Goal: Check status: Check status

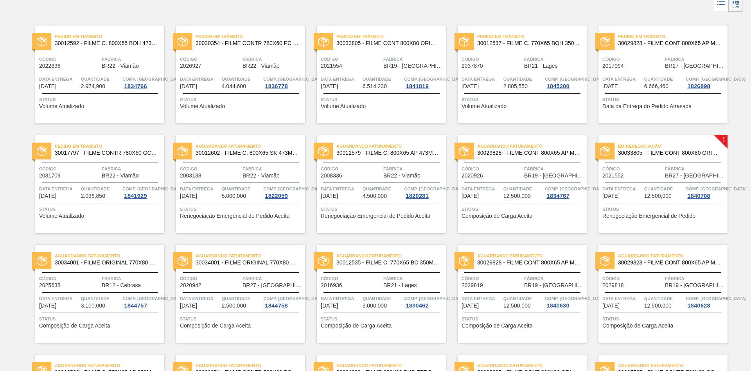
scroll to position [4, 0]
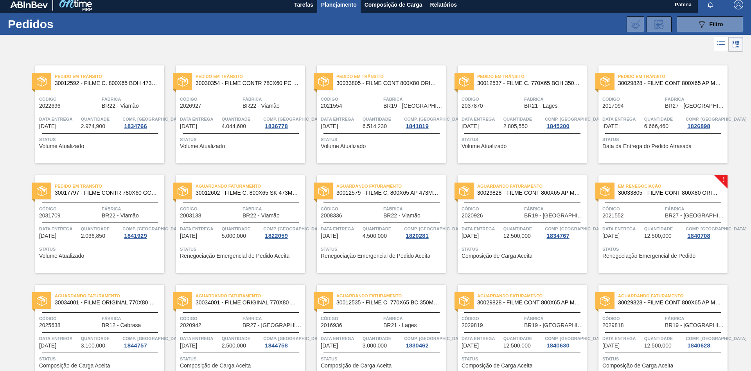
click at [366, 200] on div "Aguardando Faturamento 30012579 - FILME C. 800X65 AP 473ML C12 429 Código 20083…" at bounding box center [381, 224] width 129 height 98
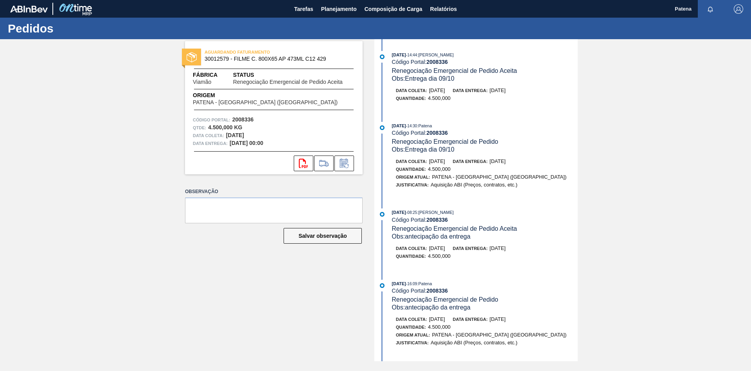
drag, startPoint x: 286, startPoint y: 318, endPoint x: 291, endPoint y: 308, distance: 11.6
click at [286, 317] on div "AGUARDANDO FATURAMENTO 30012579 - FILME C. 800X65 AP 473ML C12 429 Fábrica Viam…" at bounding box center [267, 200] width 189 height 322
click at [340, 8] on span "Planejamento" at bounding box center [339, 8] width 36 height 9
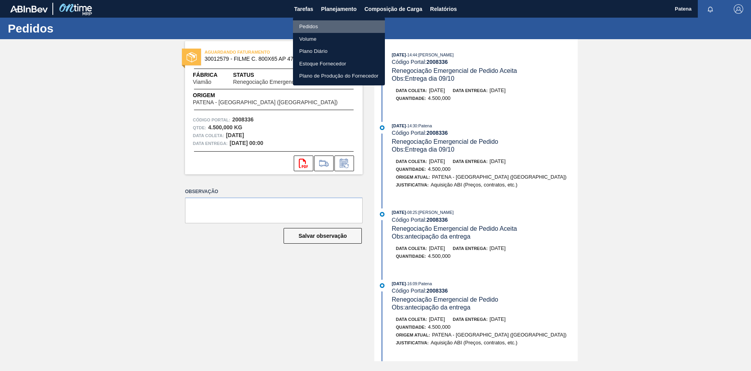
click at [329, 29] on li "Pedidos" at bounding box center [339, 26] width 92 height 13
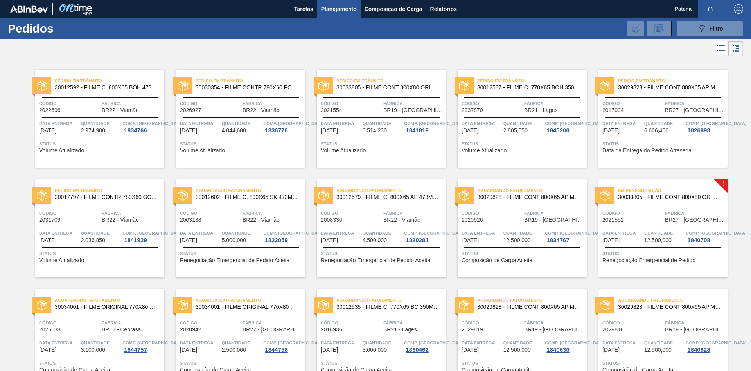
click at [339, 6] on span "Planejamento" at bounding box center [339, 8] width 36 height 9
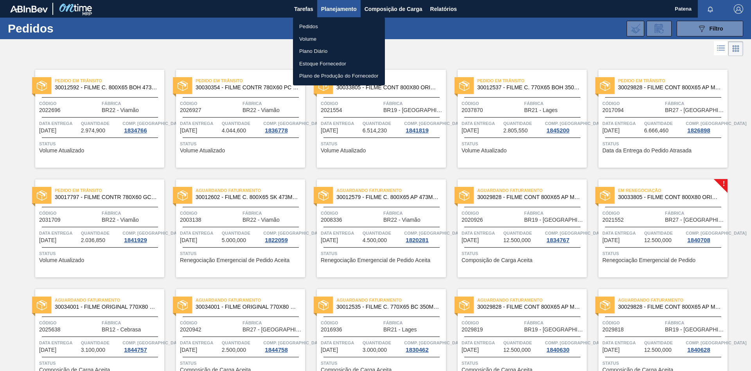
click at [325, 23] on li "Pedidos" at bounding box center [339, 26] width 92 height 13
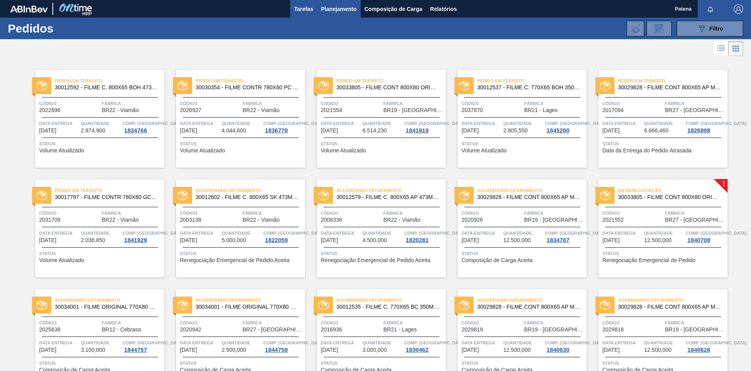
click at [304, 14] on button "Tarefas" at bounding box center [303, 9] width 27 height 18
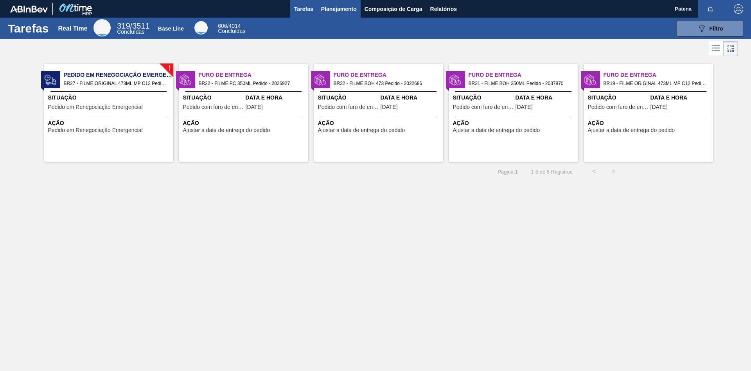
click at [354, 8] on span "Planejamento" at bounding box center [339, 8] width 36 height 9
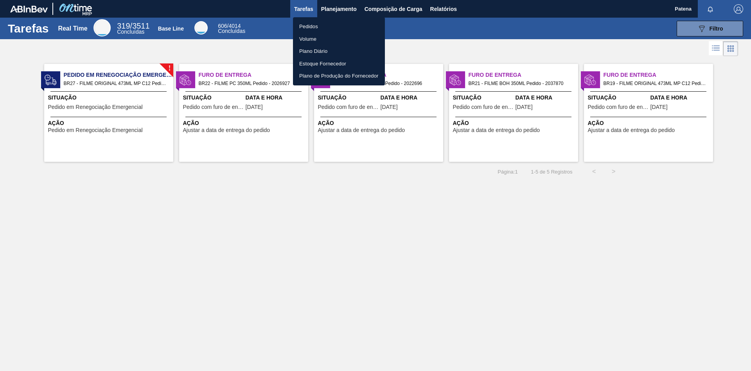
click at [310, 26] on li "Pedidos" at bounding box center [339, 26] width 92 height 13
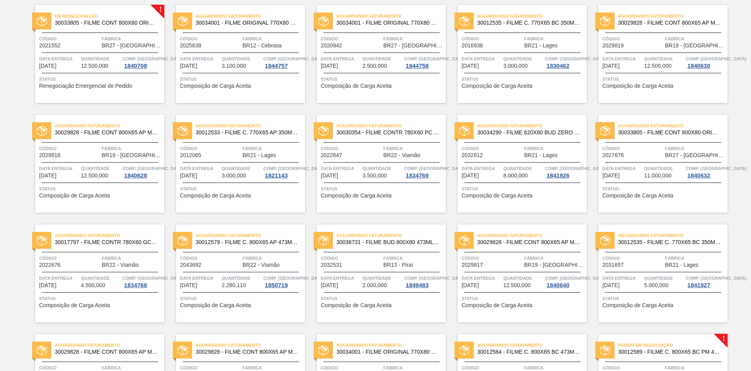
scroll to position [84, 0]
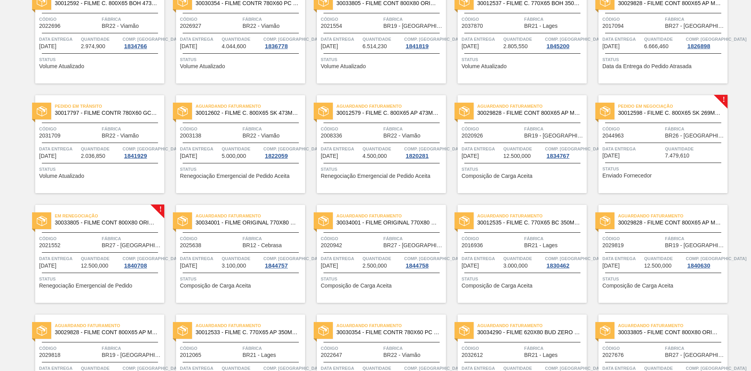
click at [647, 154] on div "Data entrega [DATE]" at bounding box center [633, 152] width 61 height 14
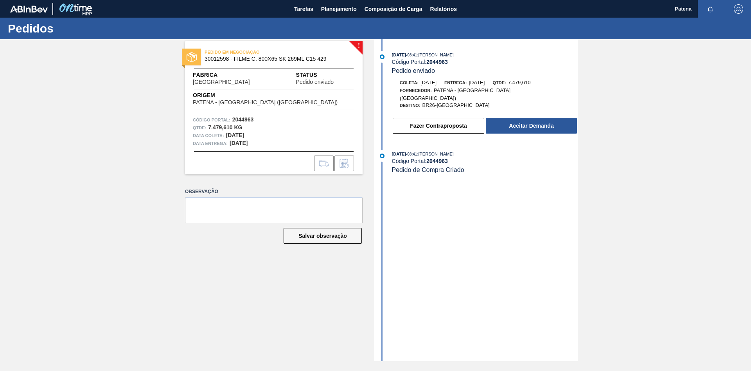
click at [184, 281] on div "! PEDIDO EM NEGOCIAÇÃO 30012598 - FILME C. 800X65 SK 269ML C15 429 Fábrica [GEO…" at bounding box center [267, 200] width 189 height 322
drag, startPoint x: 618, startPoint y: 223, endPoint x: 398, endPoint y: 80, distance: 261.9
click at [608, 211] on div "! PEDIDO EM NEGOCIAÇÃO 30012598 - FILME C. 800X65 SK 269ML C15 429 Fábrica [GEO…" at bounding box center [375, 200] width 751 height 322
click at [308, 9] on span "Tarefas" at bounding box center [303, 8] width 19 height 9
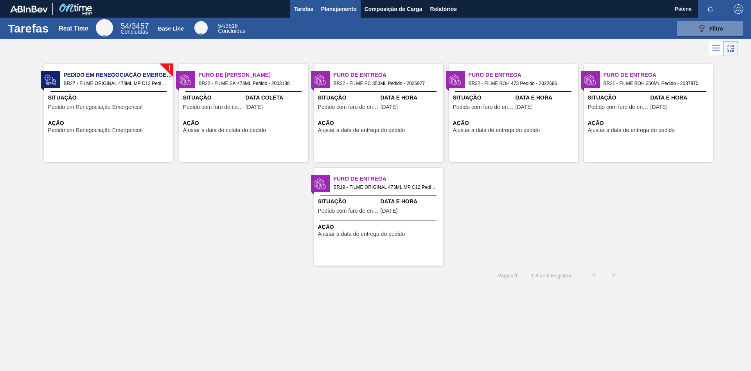
click at [334, 11] on span "Planejamento" at bounding box center [339, 8] width 36 height 9
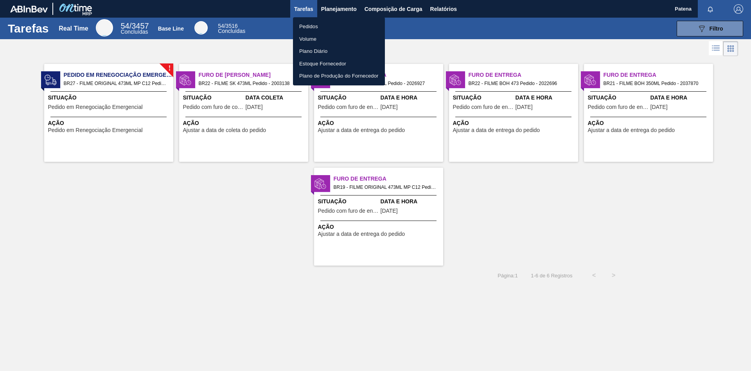
click at [310, 26] on li "Pedidos" at bounding box center [339, 26] width 92 height 13
